Goal: Information Seeking & Learning: Learn about a topic

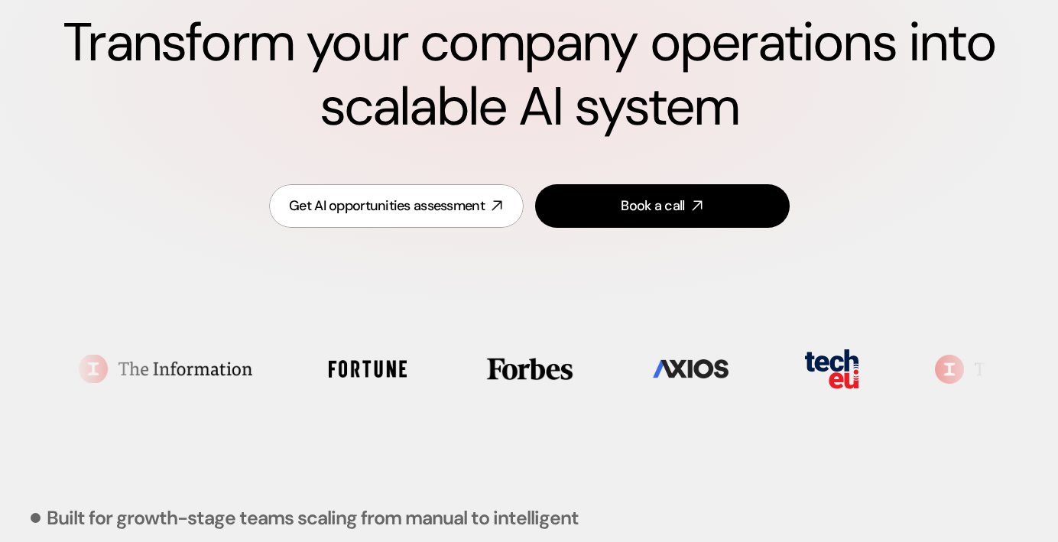
scroll to position [206, 0]
click at [476, 210] on div "Get AI opportunities assessment" at bounding box center [387, 205] width 196 height 19
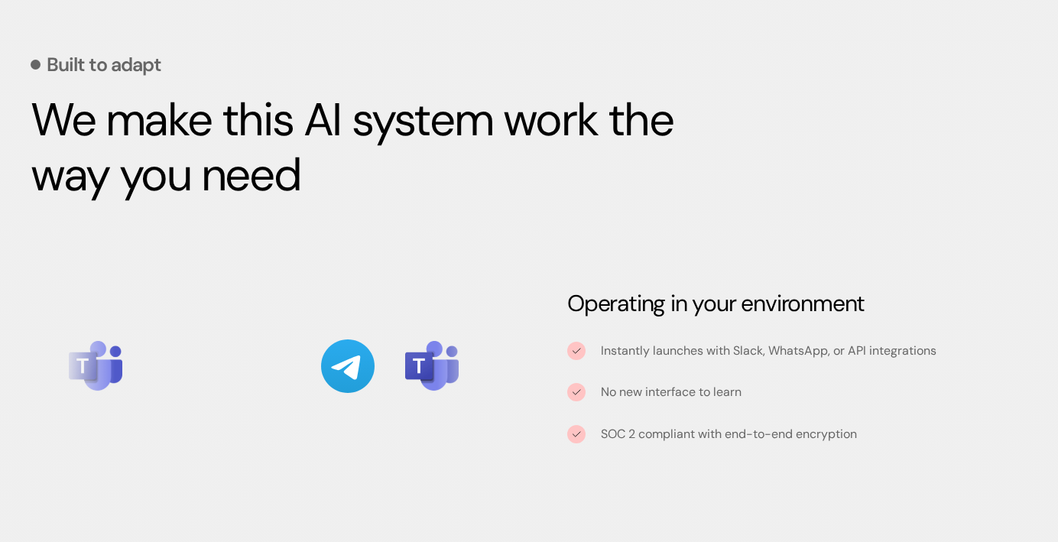
scroll to position [1460, 0]
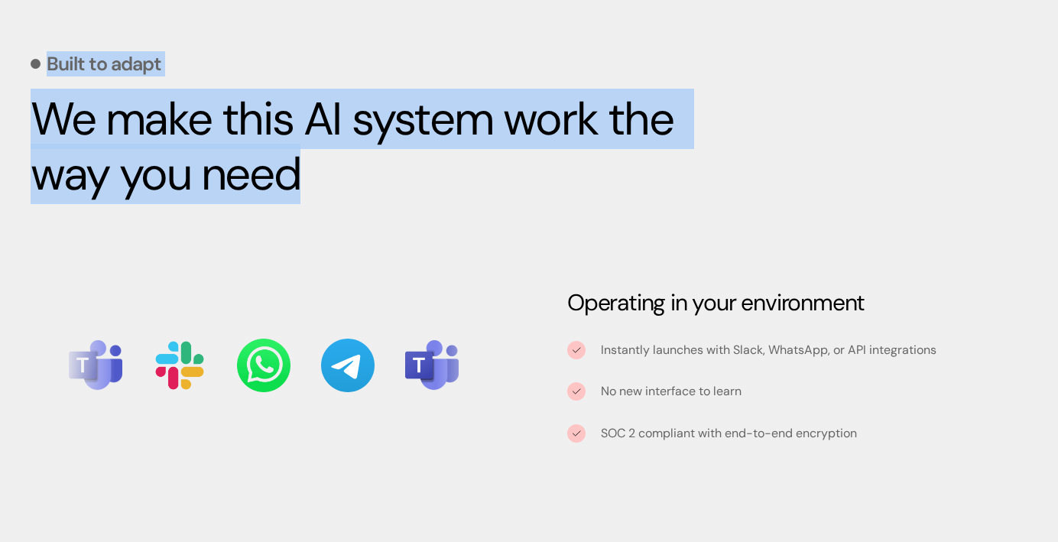
drag, startPoint x: 70, startPoint y: 31, endPoint x: 440, endPoint y: 189, distance: 401.5
click at [440, 189] on h2 "We make this AI system work the way you need" at bounding box center [390, 147] width 718 height 110
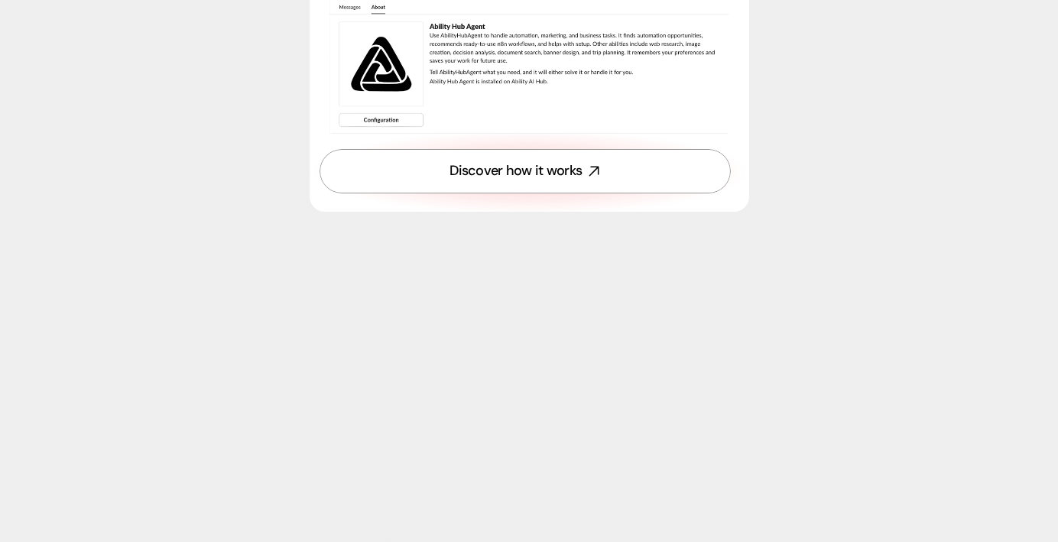
scroll to position [4640, 0]
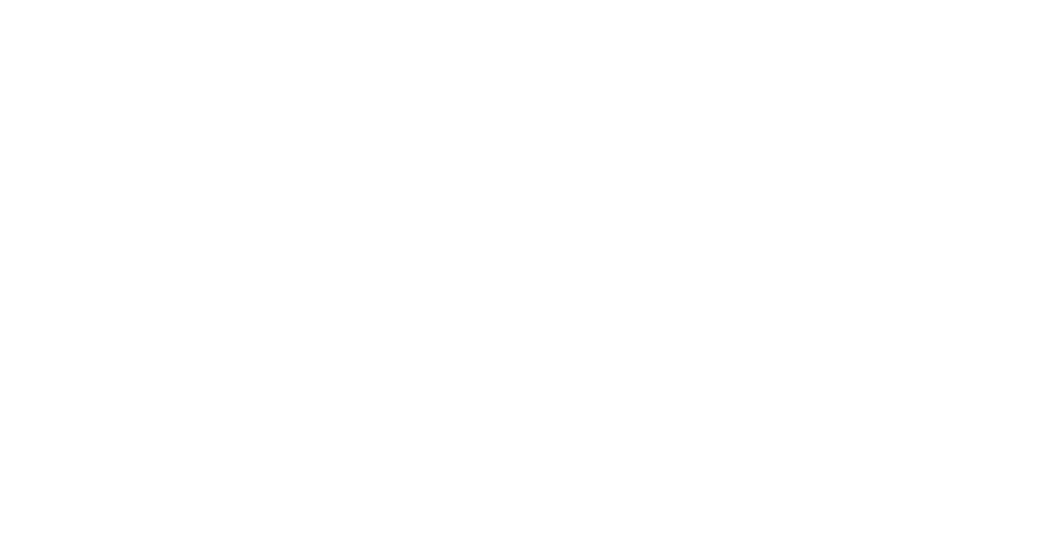
scroll to position [104, 0]
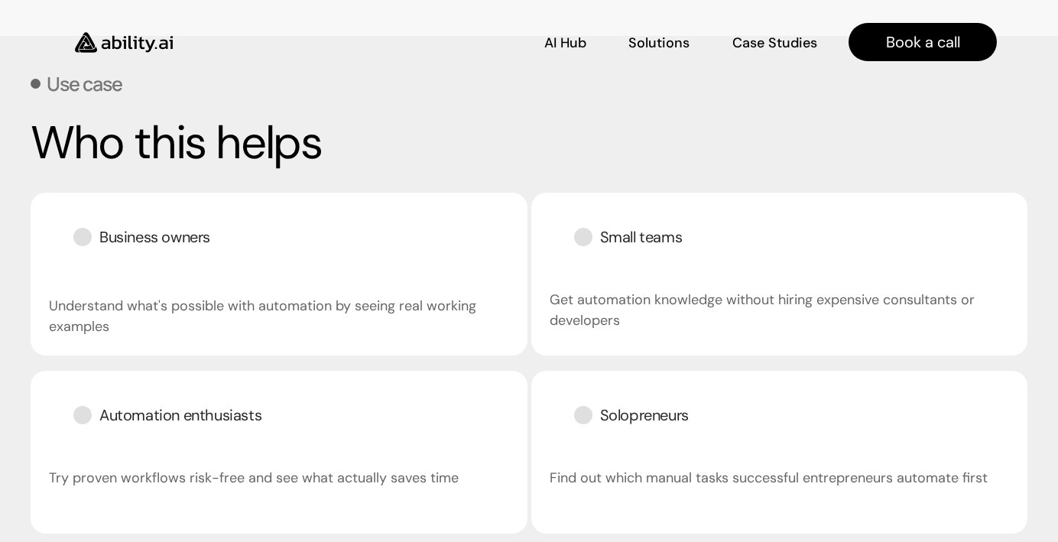
scroll to position [2194, 0]
